Goal: Task Accomplishment & Management: Manage account settings

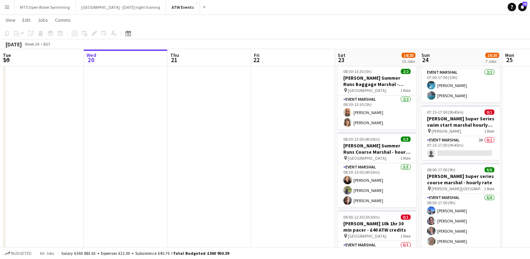
scroll to position [211, 0]
click at [481, 137] on app-card-role "Event Marshal 2A 0/1 07:15-17:00 (9h45m) single-neutral-actions" at bounding box center [460, 148] width 78 height 24
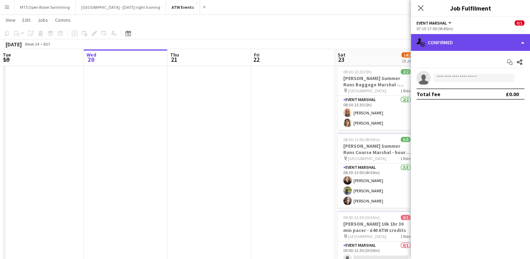
click at [468, 41] on div "single-neutral-actions-check-2 Confirmed" at bounding box center [470, 42] width 119 height 17
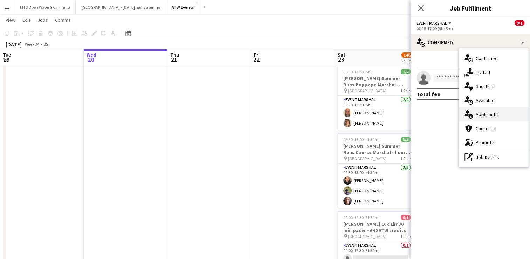
click at [493, 116] on div "single-neutral-actions-information Applicants" at bounding box center [493, 114] width 69 height 14
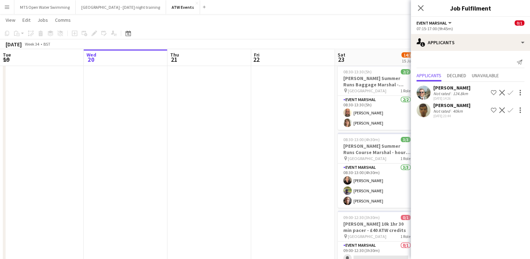
click at [346, 19] on app-page-menu "View Day view expanded Day view collapsed Month view Date picker Jump to [DATE]…" at bounding box center [265, 20] width 530 height 13
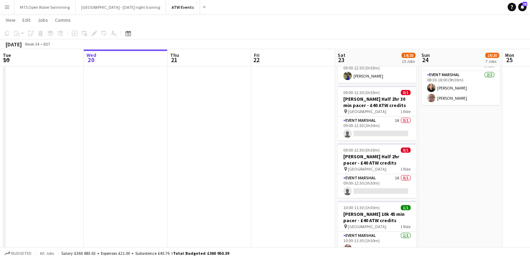
scroll to position [509, 0]
click at [398, 173] on app-card-role "Event Marshal 1A 0/1 09:00-12:30 (3h30m) single-neutral-actions" at bounding box center [377, 185] width 78 height 24
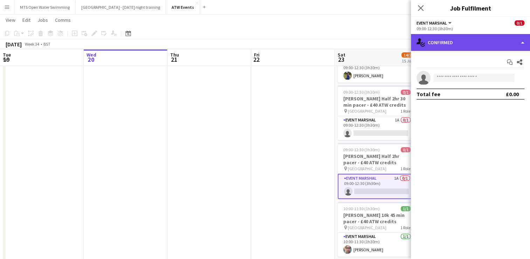
click at [461, 43] on div "single-neutral-actions-check-2 Confirmed" at bounding box center [470, 42] width 119 height 17
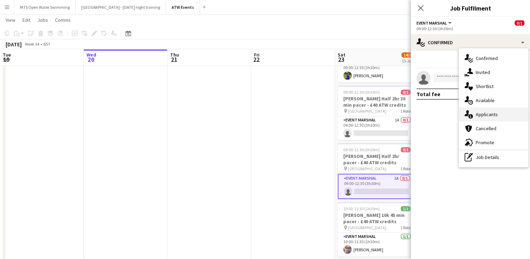
click at [481, 119] on div "single-neutral-actions-information Applicants" at bounding box center [493, 114] width 69 height 14
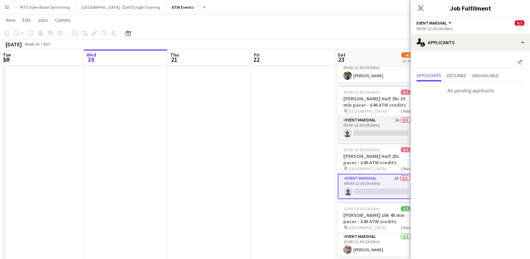
click at [397, 116] on app-card-role "Event Marshal 1A 0/1 09:00-12:30 (3h30m) single-neutral-actions" at bounding box center [377, 128] width 78 height 24
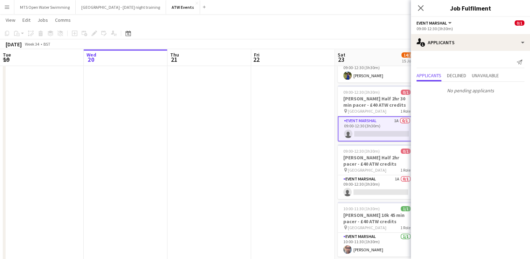
click at [288, 139] on app-date-cell at bounding box center [293, 53] width 84 height 966
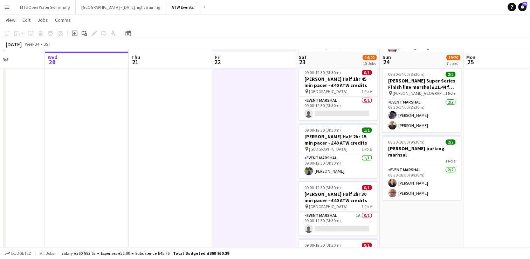
scroll to position [417, 0]
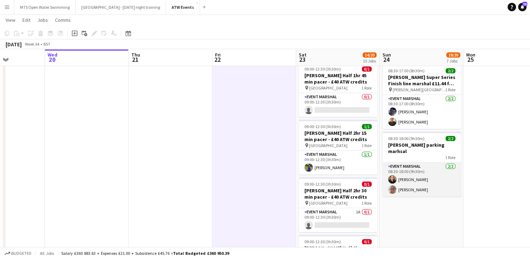
click at [403, 169] on app-card-role "Event Marshal [DATE] 08:30-18:00 (9h30m) [PERSON_NAME] [PERSON_NAME]" at bounding box center [422, 179] width 78 height 34
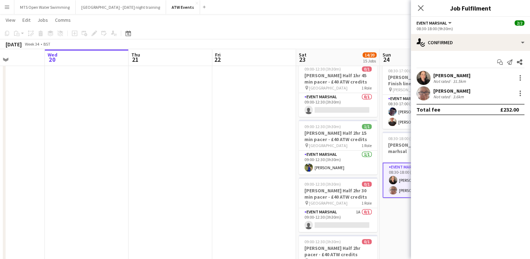
click at [437, 81] on div "Not rated" at bounding box center [442, 80] width 18 height 5
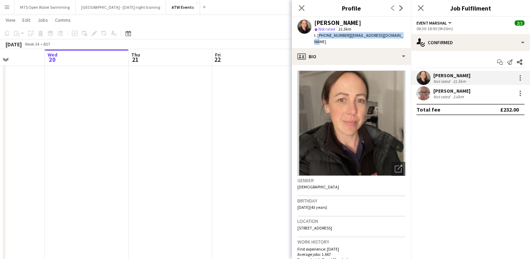
drag, startPoint x: 317, startPoint y: 35, endPoint x: 399, endPoint y: 32, distance: 82.4
click at [399, 32] on div "[PERSON_NAME] star Not rated 31.5km t. [PHONE_NUMBER] | [EMAIL_ADDRESS][DOMAIN_…" at bounding box center [351, 32] width 119 height 31
copy div "[PHONE_NUMBER] | [EMAIL_ADDRESS][DOMAIN_NAME]"
click at [228, 106] on app-date-cell at bounding box center [254, 145] width 84 height 966
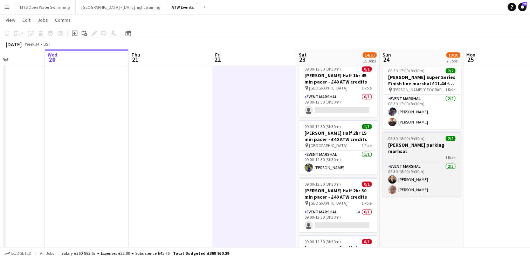
click at [398, 136] on span "08:30-18:00 (9h30m)" at bounding box center [406, 138] width 36 height 5
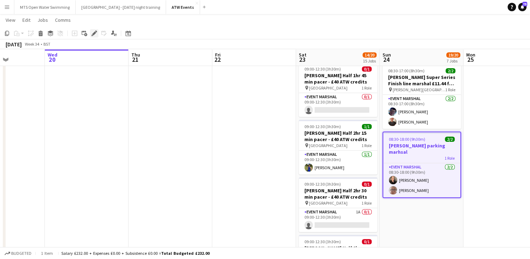
click at [98, 34] on div "Edit" at bounding box center [94, 33] width 8 height 8
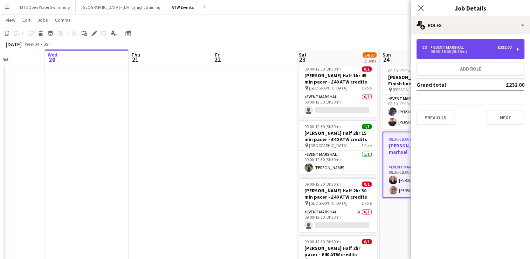
click at [451, 51] on div "08:30-18:00 (9h30m)" at bounding box center [466, 52] width 89 height 4
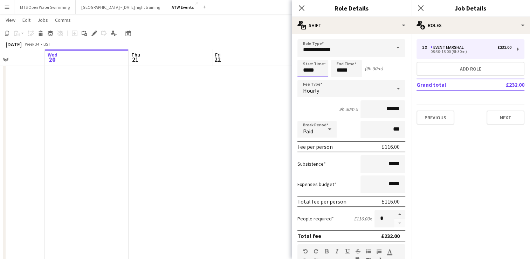
click at [315, 70] on input "*****" at bounding box center [312, 69] width 31 height 18
type input "*****"
click at [206, 97] on app-date-cell at bounding box center [171, 145] width 84 height 966
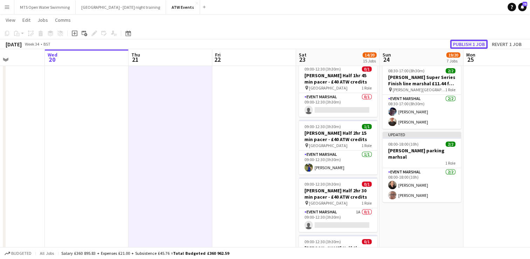
click at [463, 44] on button "Publish 1 job" at bounding box center [468, 44] width 37 height 9
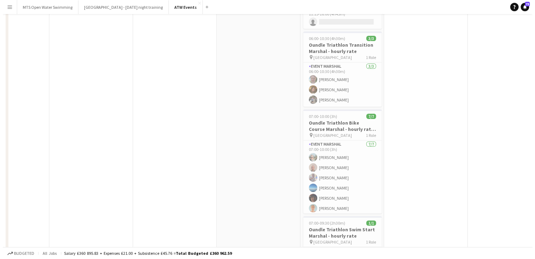
scroll to position [0, 0]
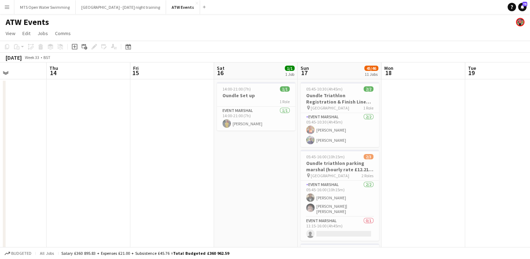
click at [6, 8] on app-icon "Menu" at bounding box center [7, 7] width 6 height 6
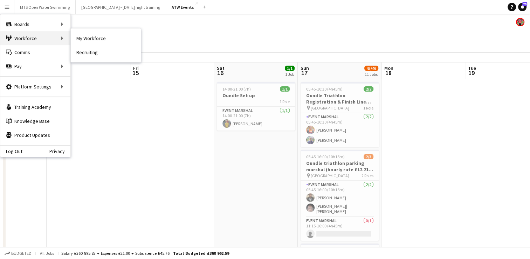
click at [20, 40] on div "Workforce Workforce" at bounding box center [35, 38] width 70 height 14
click at [78, 41] on link "My Workforce" at bounding box center [106, 38] width 70 height 14
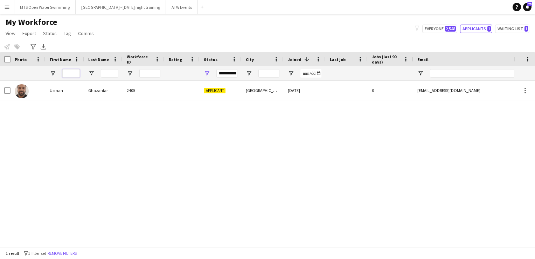
click at [69, 71] on input "First Name Filter Input" at bounding box center [71, 73] width 18 height 8
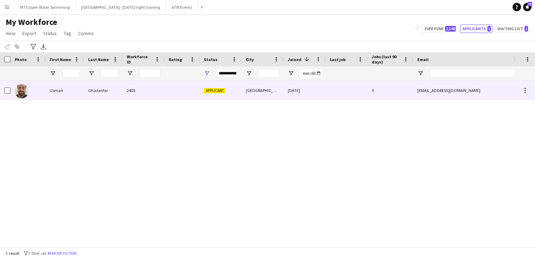
click at [322, 95] on div "[DATE]" at bounding box center [305, 90] width 42 height 19
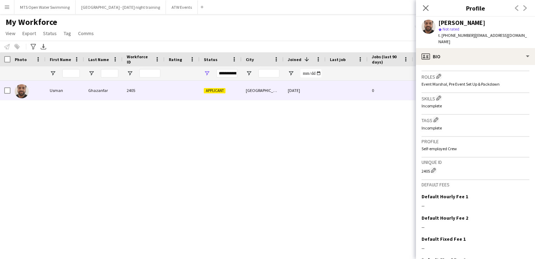
scroll to position [245, 0]
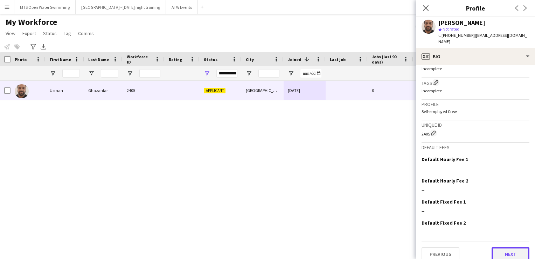
click at [492, 247] on button "Next" at bounding box center [511, 254] width 38 height 14
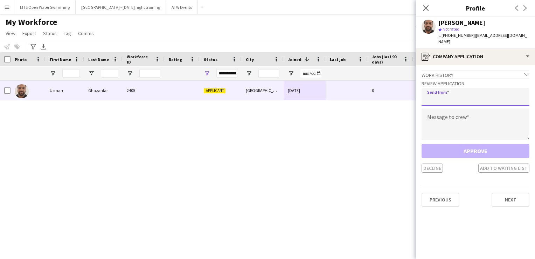
click at [438, 93] on input "email" at bounding box center [476, 97] width 108 height 18
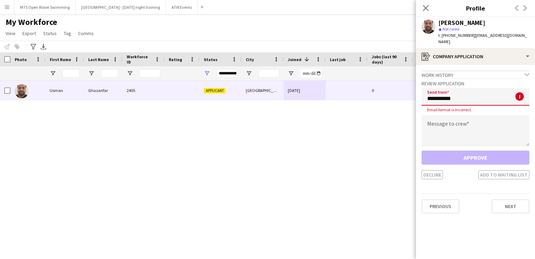
type input "**********"
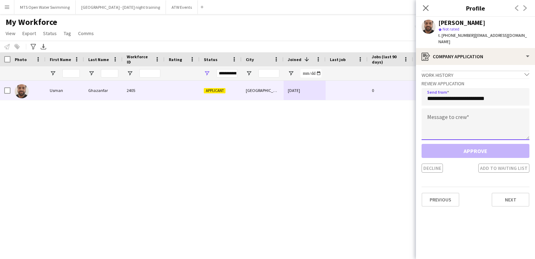
click at [447, 108] on textarea at bounding box center [476, 124] width 108 height 32
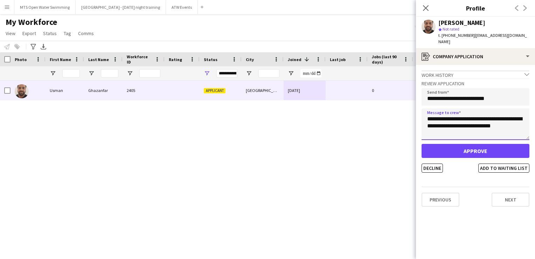
type textarea "**********"
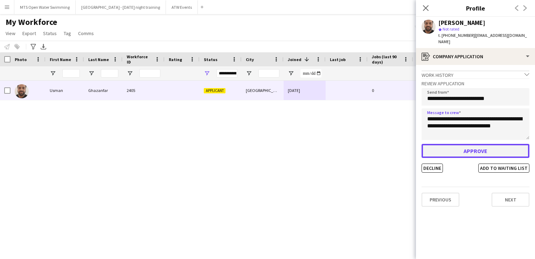
click at [461, 145] on button "Approve" at bounding box center [476, 151] width 108 height 14
